Goal: Task Accomplishment & Management: Complete application form

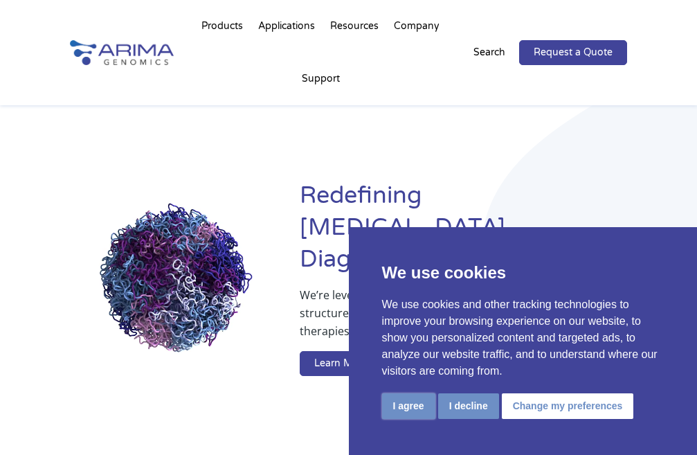
drag, startPoint x: 412, startPoint y: 414, endPoint x: 442, endPoint y: 350, distance: 70.3
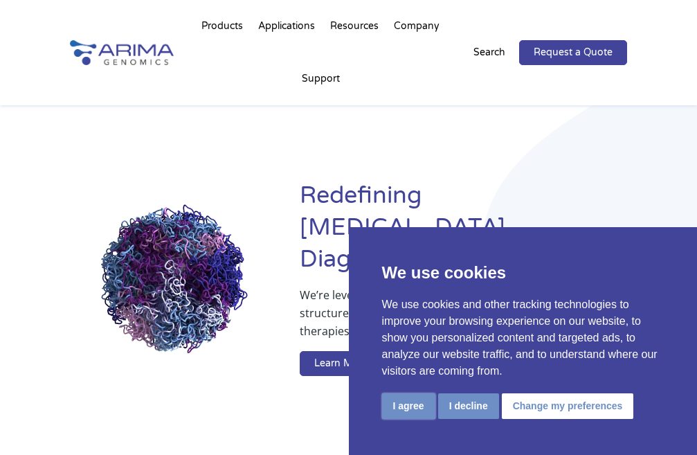
click at [410, 414] on button "I agree" at bounding box center [408, 406] width 53 height 26
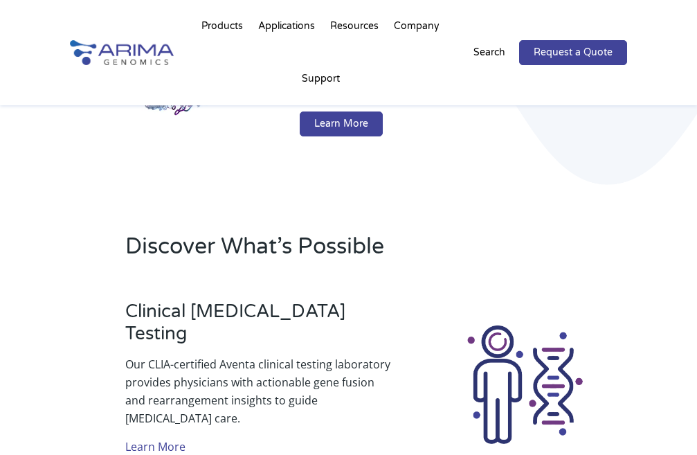
scroll to position [277, 0]
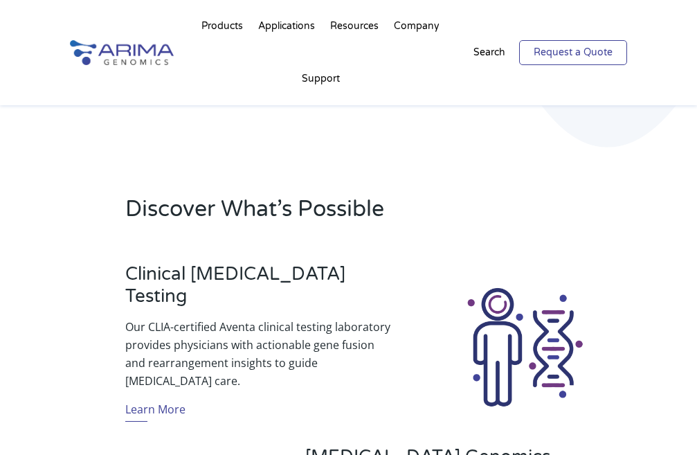
click at [592, 51] on link "Request a Quote" at bounding box center [573, 52] width 108 height 25
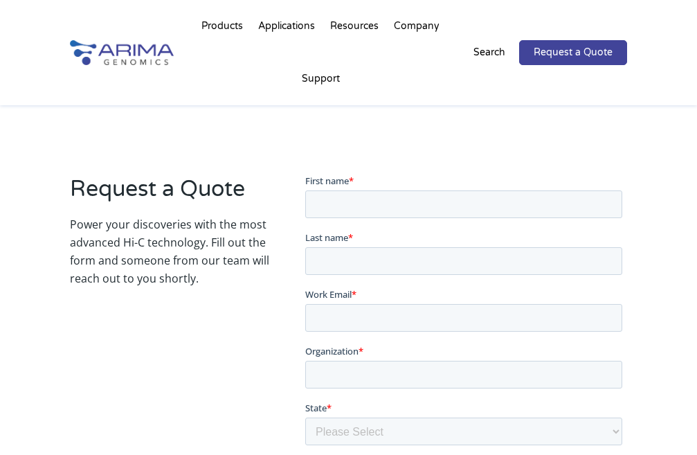
scroll to position [138, 0]
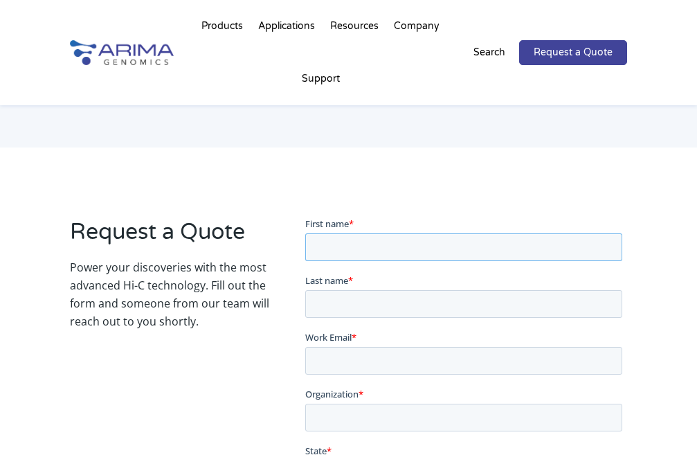
click at [360, 250] on input "First name *" at bounding box center [462, 247] width 317 height 28
type input "[PERSON_NAME]"
type input "[EMAIL_ADDRESS][DOMAIN_NAME]"
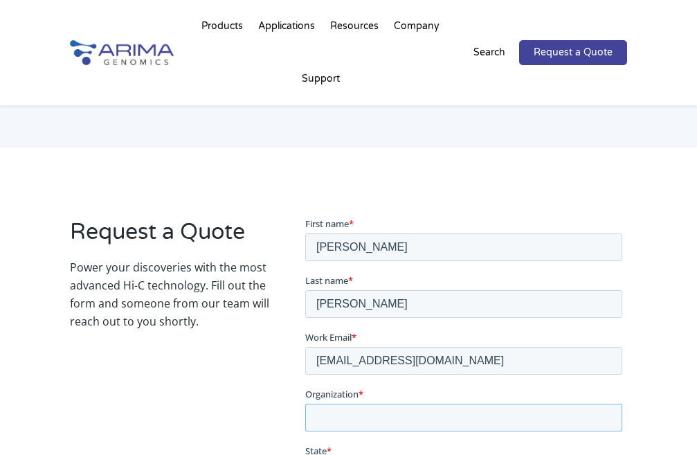
type input "-"
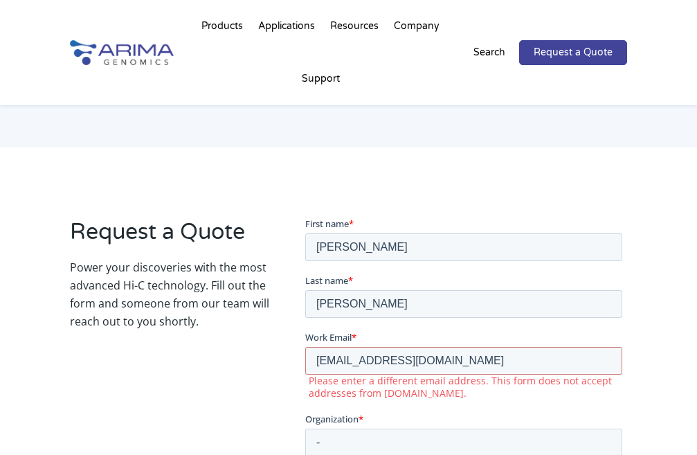
select select "[US_STATE]"
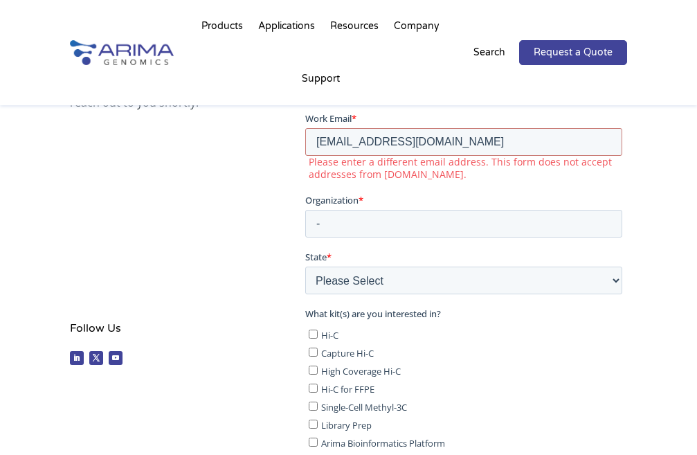
scroll to position [360, 0]
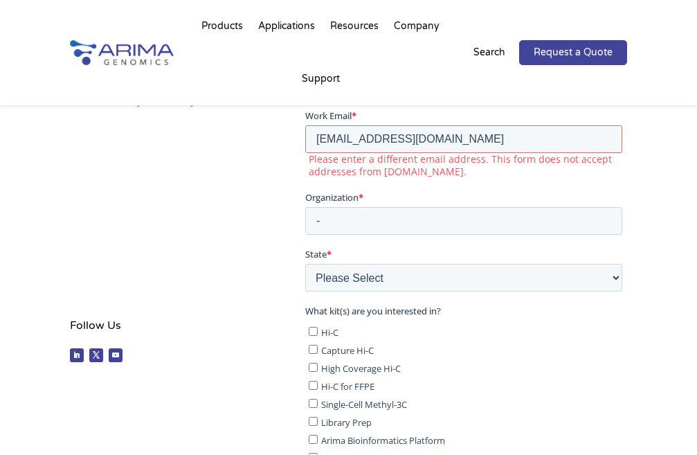
drag, startPoint x: 313, startPoint y: 271, endPoint x: 473, endPoint y: 262, distance: 160.1
click at [315, 381] on input "Hi-C for FFPE" at bounding box center [312, 385] width 9 height 9
checkbox input "true"
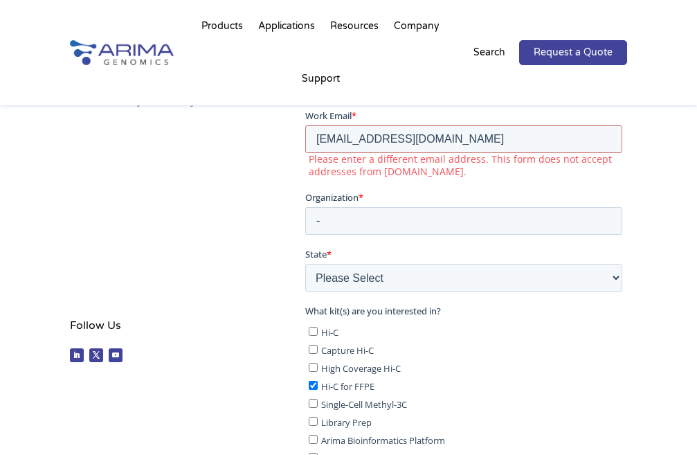
checkbox input "true"
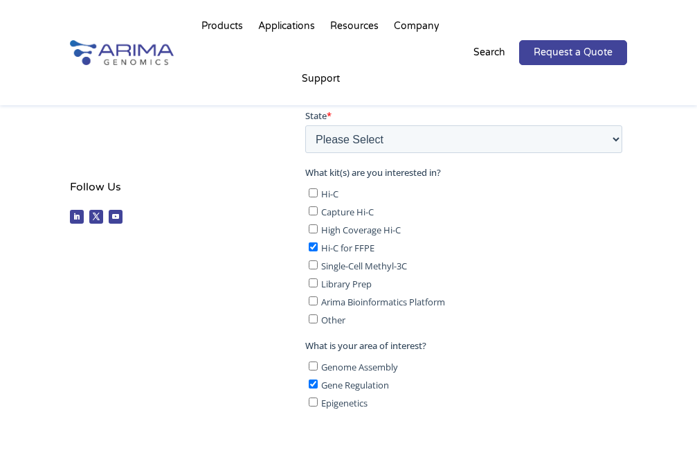
paste textarea "Hello, I would like to offer some suggestions for your website. No cost, no cat…"
type textarea "Hello, I would like to offer some suggestions for your website. No cost, no cat…"
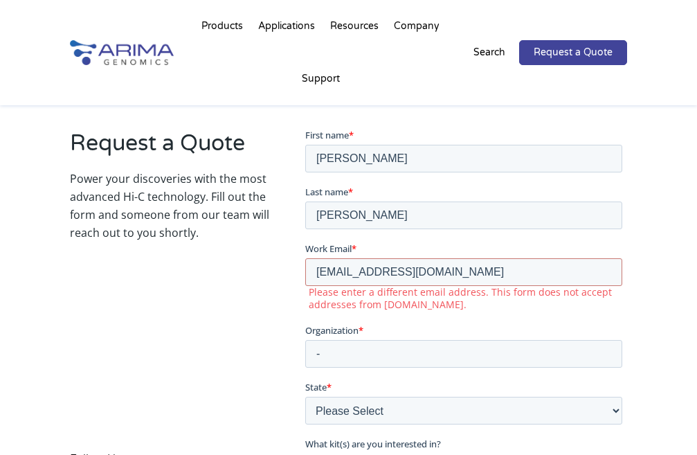
scroll to position [221, 0]
